Goal: Task Accomplishment & Management: Use online tool/utility

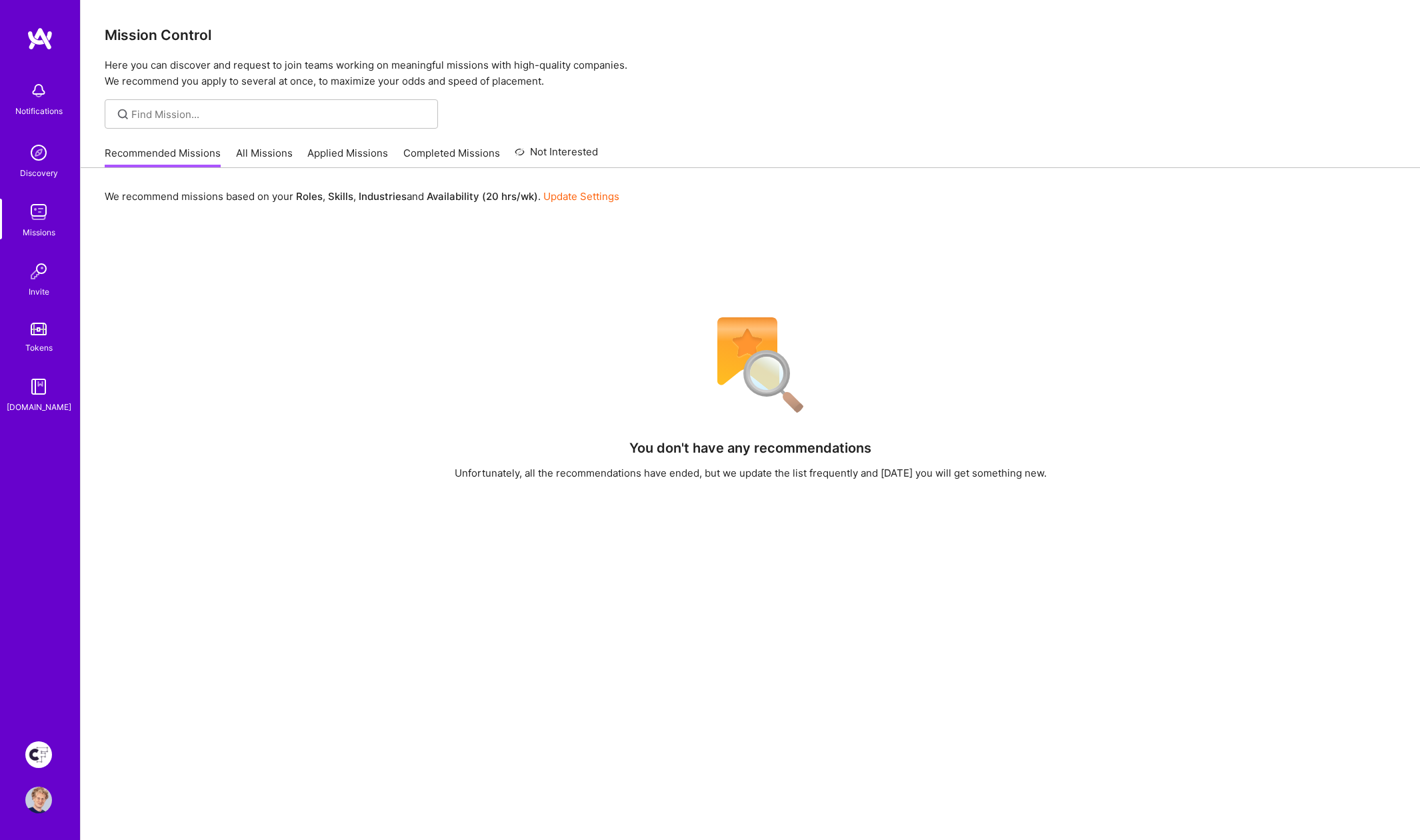
click at [42, 754] on img at bounding box center [38, 755] width 27 height 27
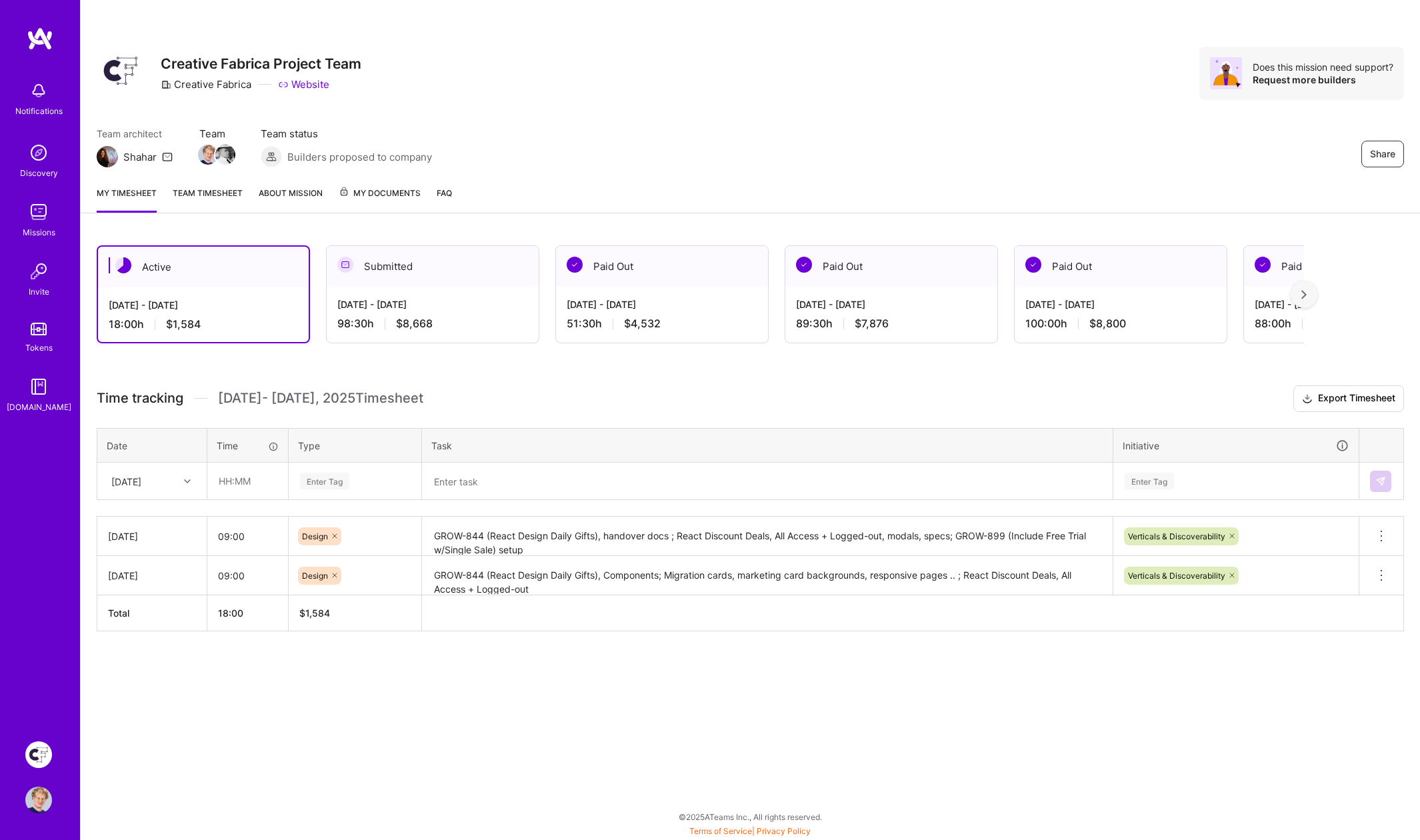
click at [560, 483] on textarea at bounding box center [767, 481] width 688 height 35
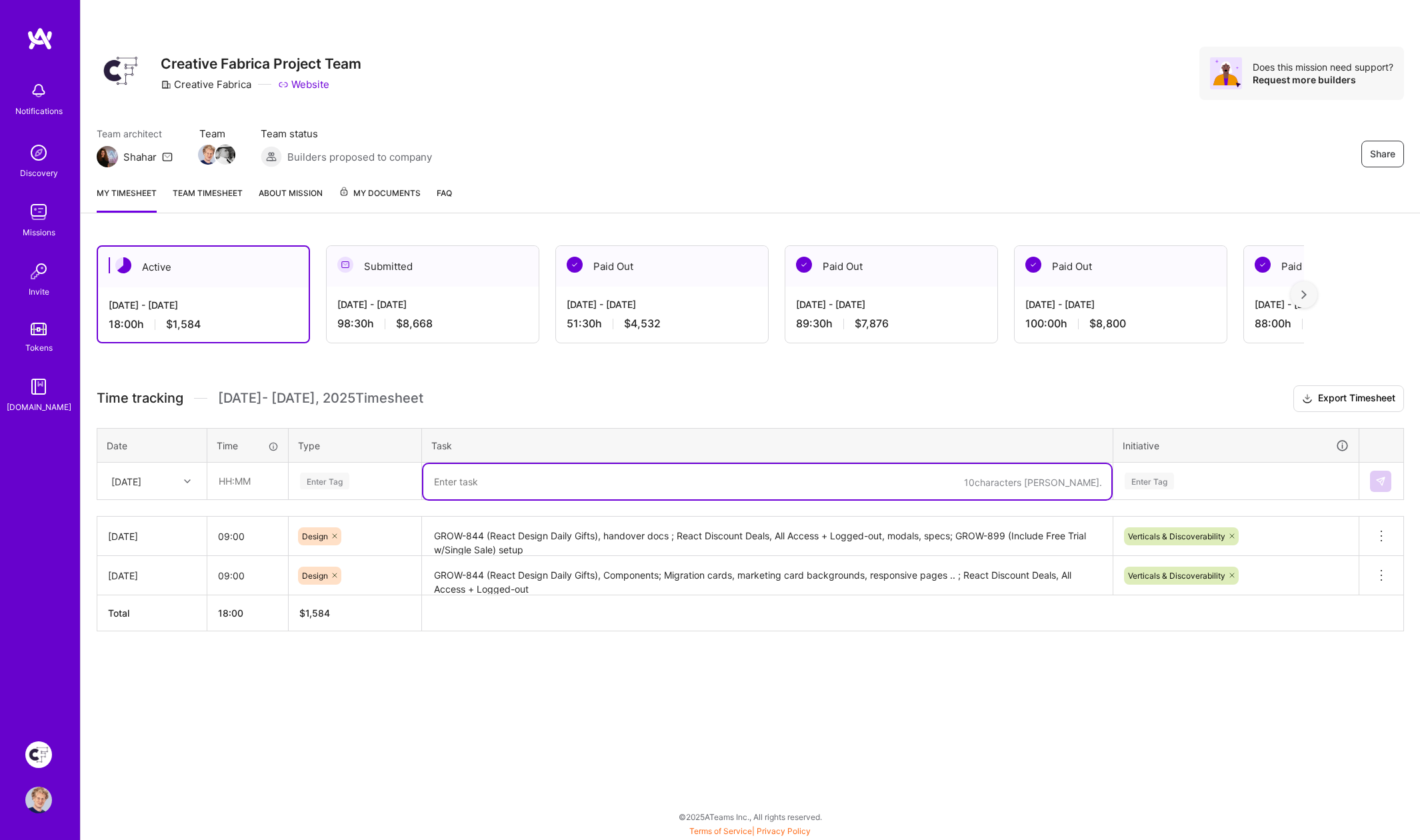
paste textarea "GROW-899 (Include Free Trial w/Single Sale)"
type textarea "GROW-899 (Include Free Trial w/Single Sale): research and draft versions"
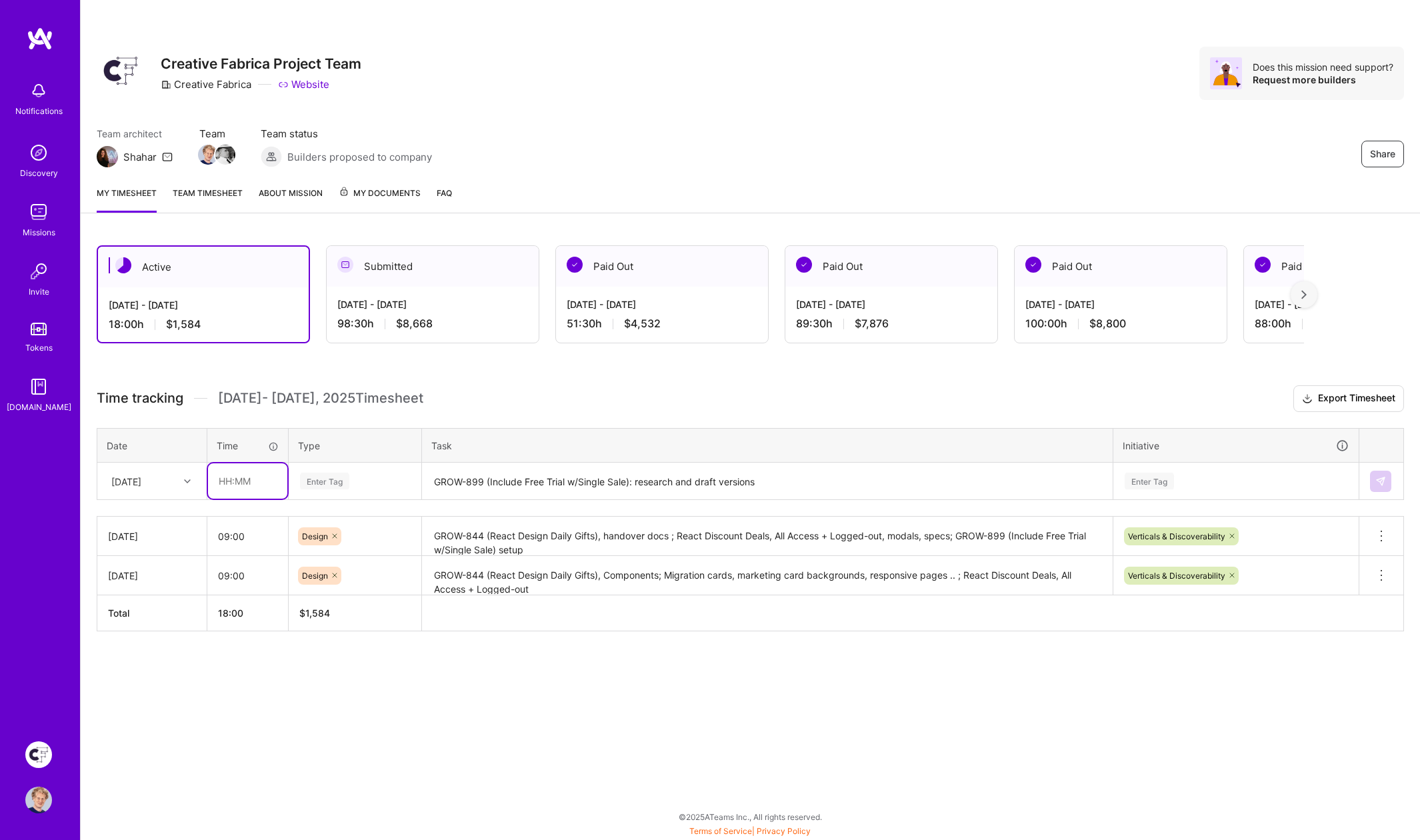
click at [240, 471] on input "text" at bounding box center [247, 480] width 80 height 35
type input "08:00"
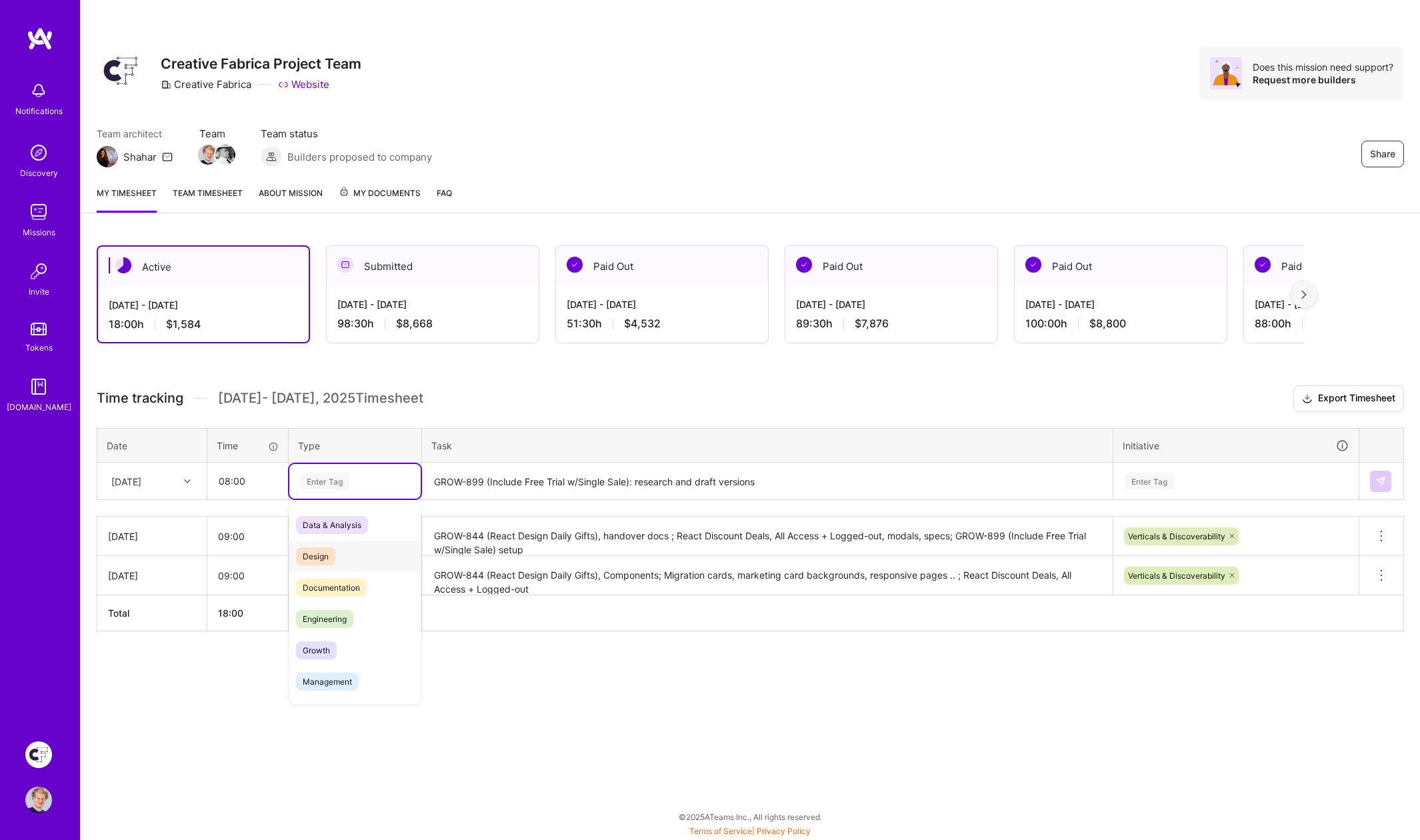
click at [318, 549] on span "Design" at bounding box center [315, 556] width 39 height 18
click at [1160, 477] on div "Enter Tag" at bounding box center [1149, 481] width 49 height 21
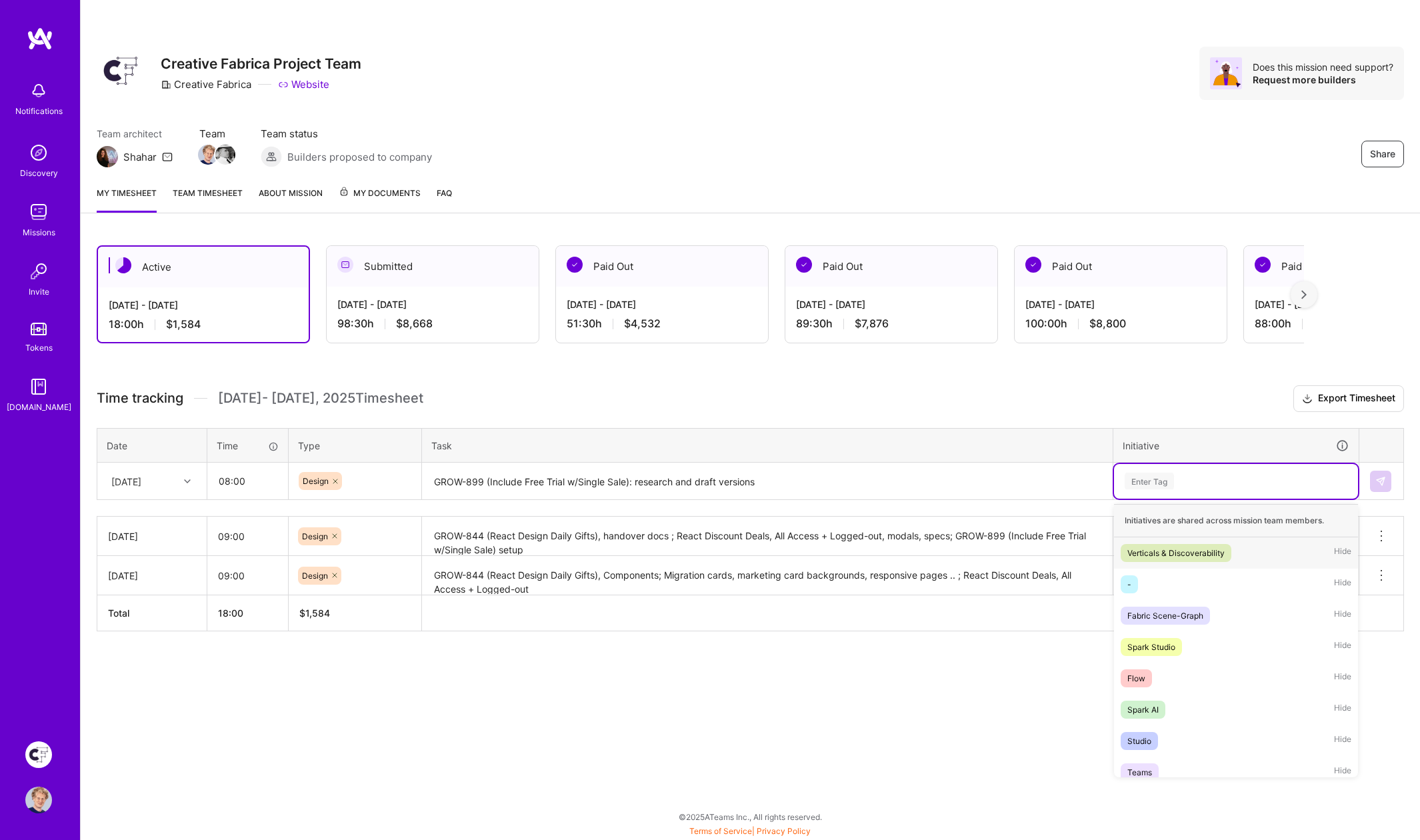
click at [1175, 548] on div "Verticals & Discoverability" at bounding box center [1176, 552] width 98 height 14
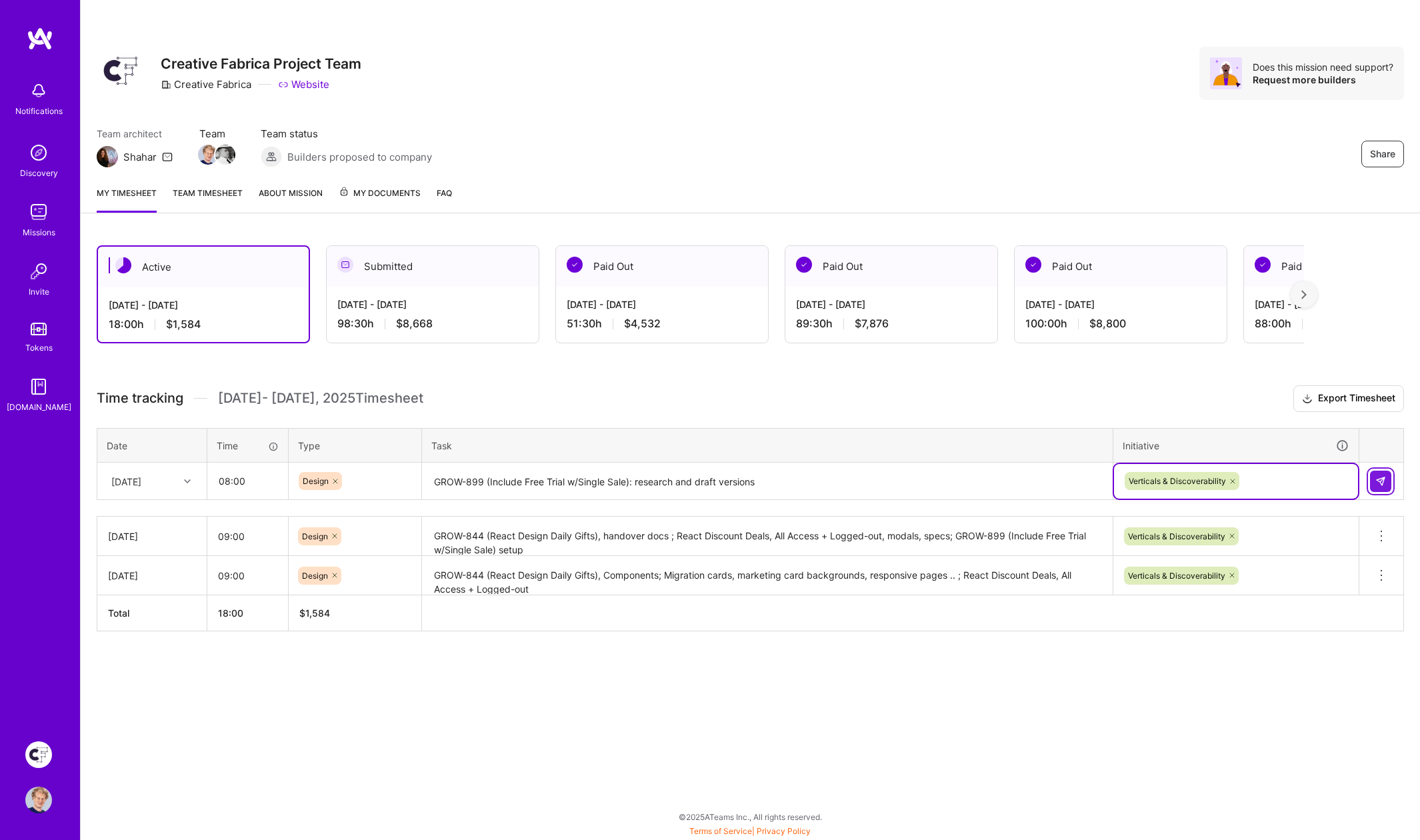
click at [1385, 480] on img at bounding box center [1380, 480] width 11 height 11
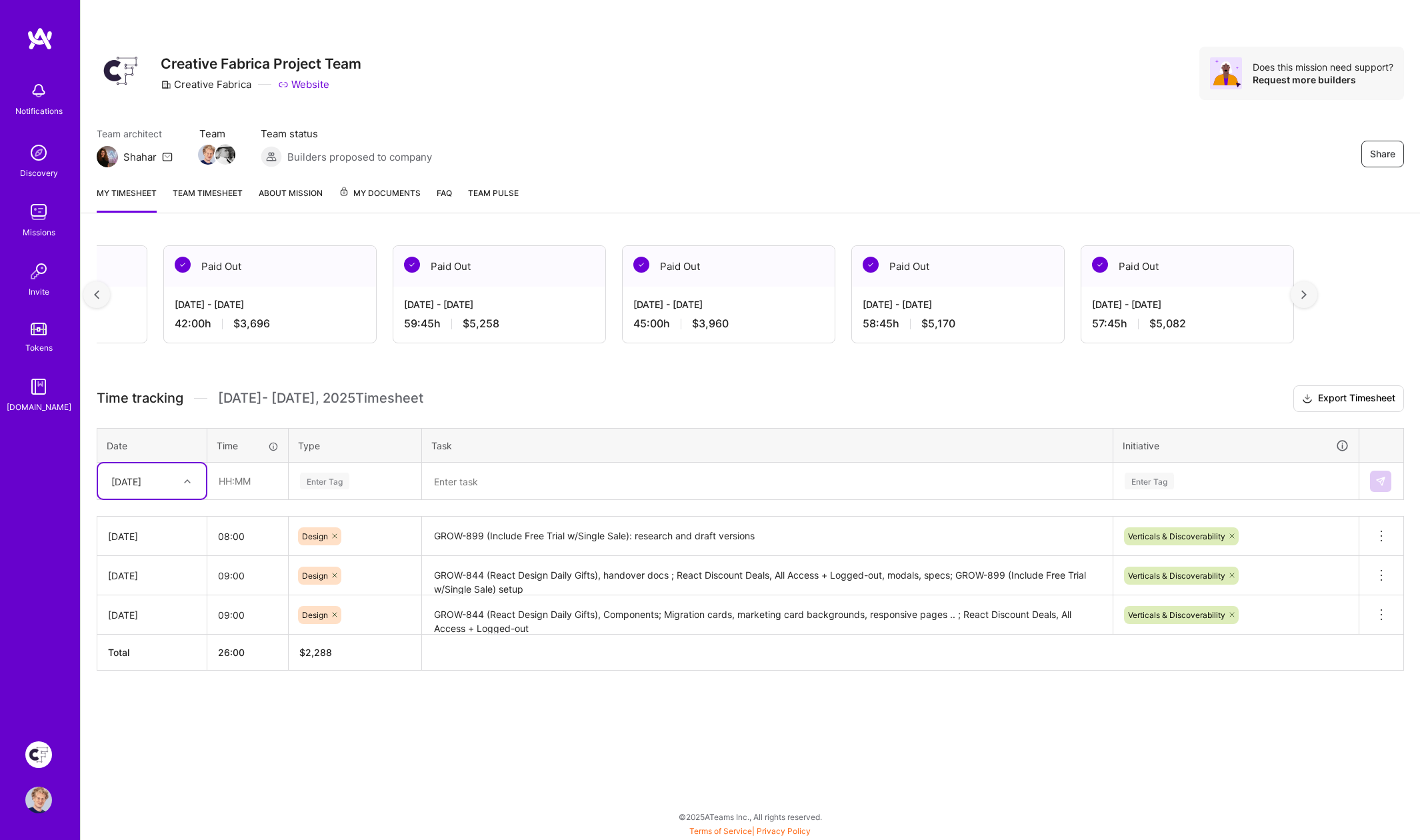
scroll to position [0, 9324]
